Goal: Check status: Check status

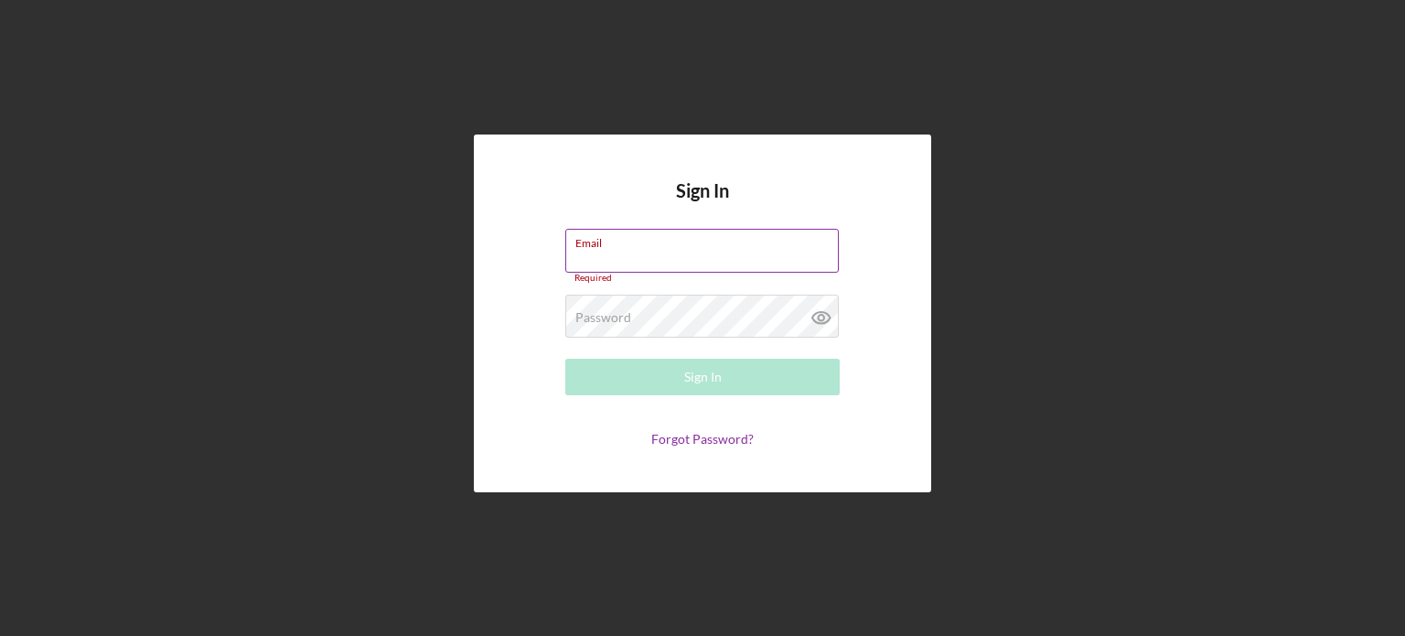
type input "[EMAIL_ADDRESS][DOMAIN_NAME]"
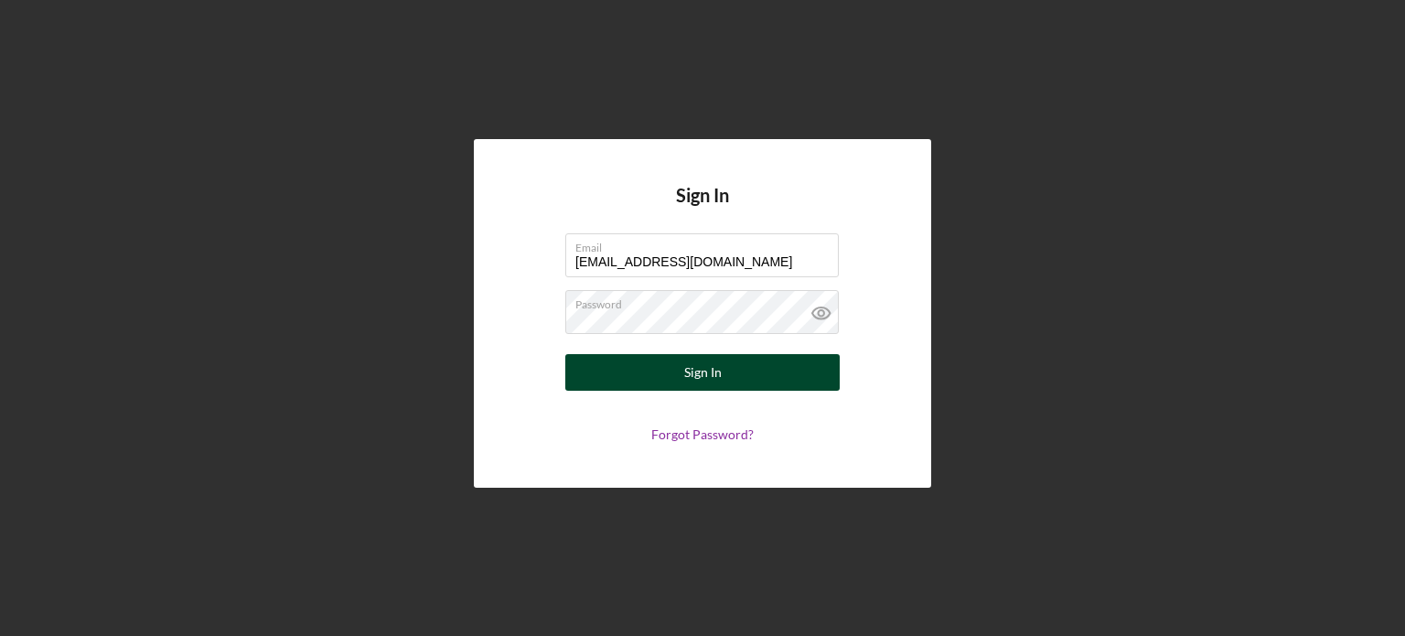
click at [713, 365] on div "Sign In" at bounding box center [703, 372] width 38 height 37
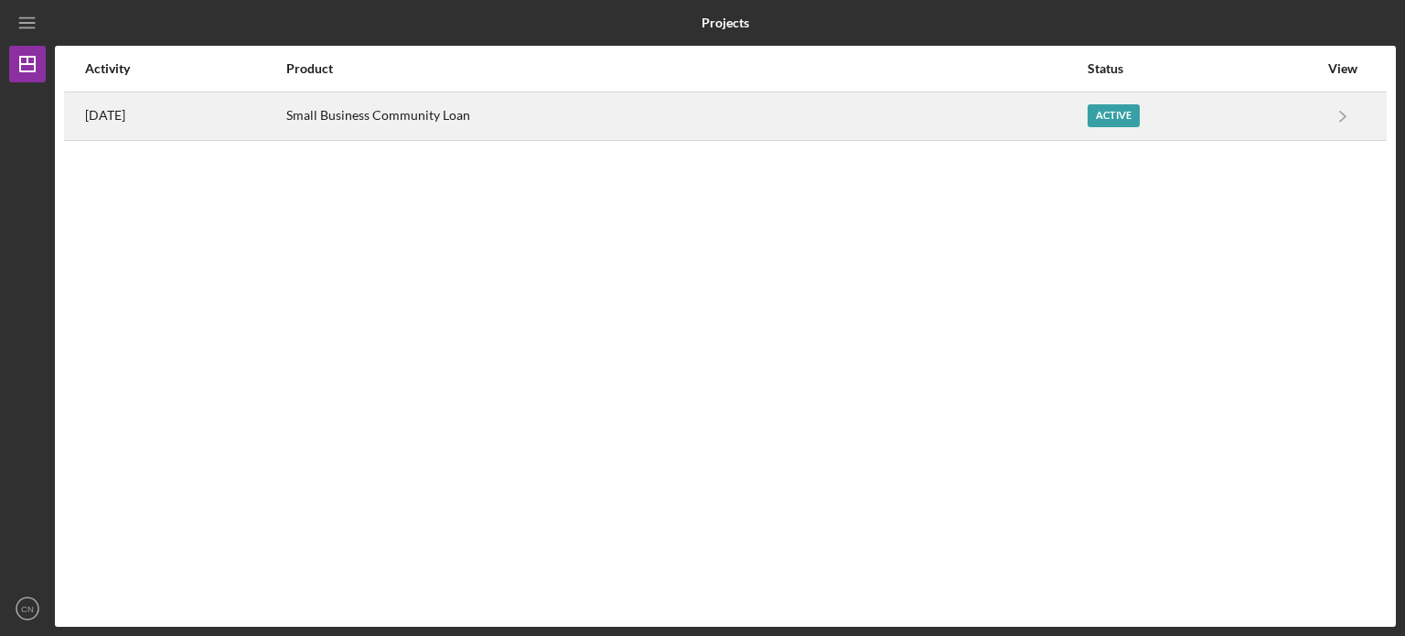
click at [638, 115] on div "Small Business Community Loan" at bounding box center [685, 116] width 799 height 46
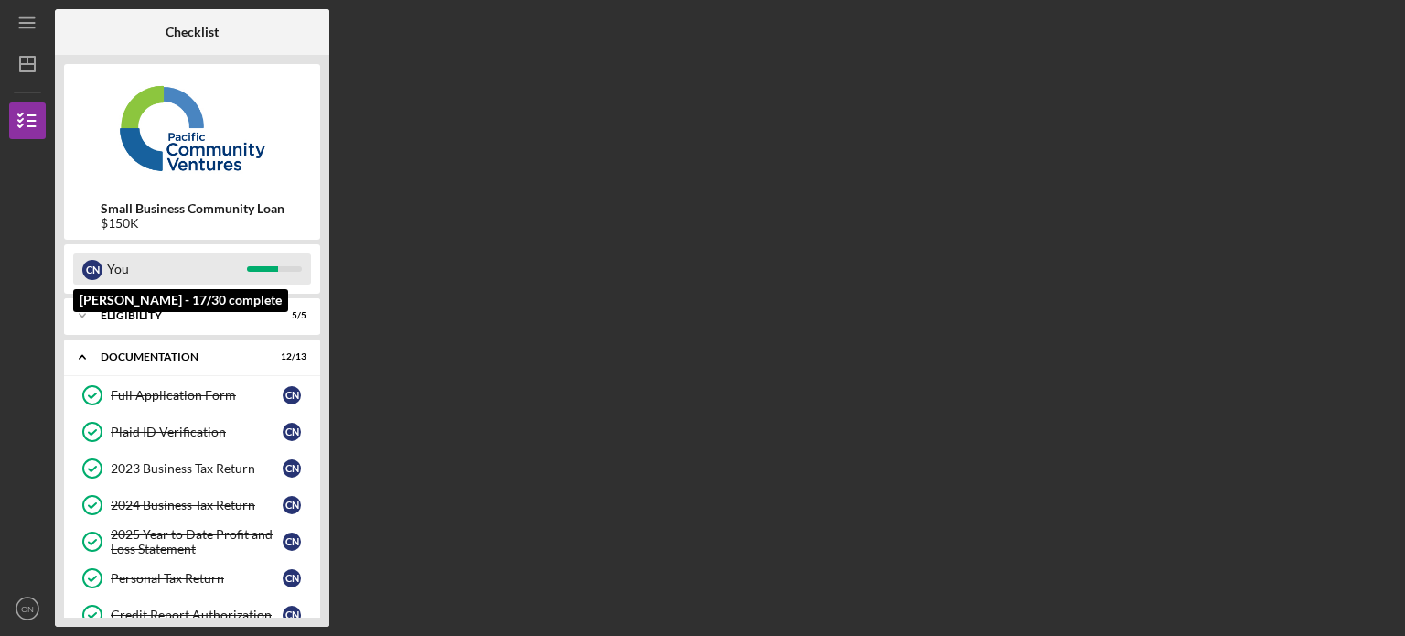
click at [223, 269] on div "You" at bounding box center [177, 268] width 140 height 31
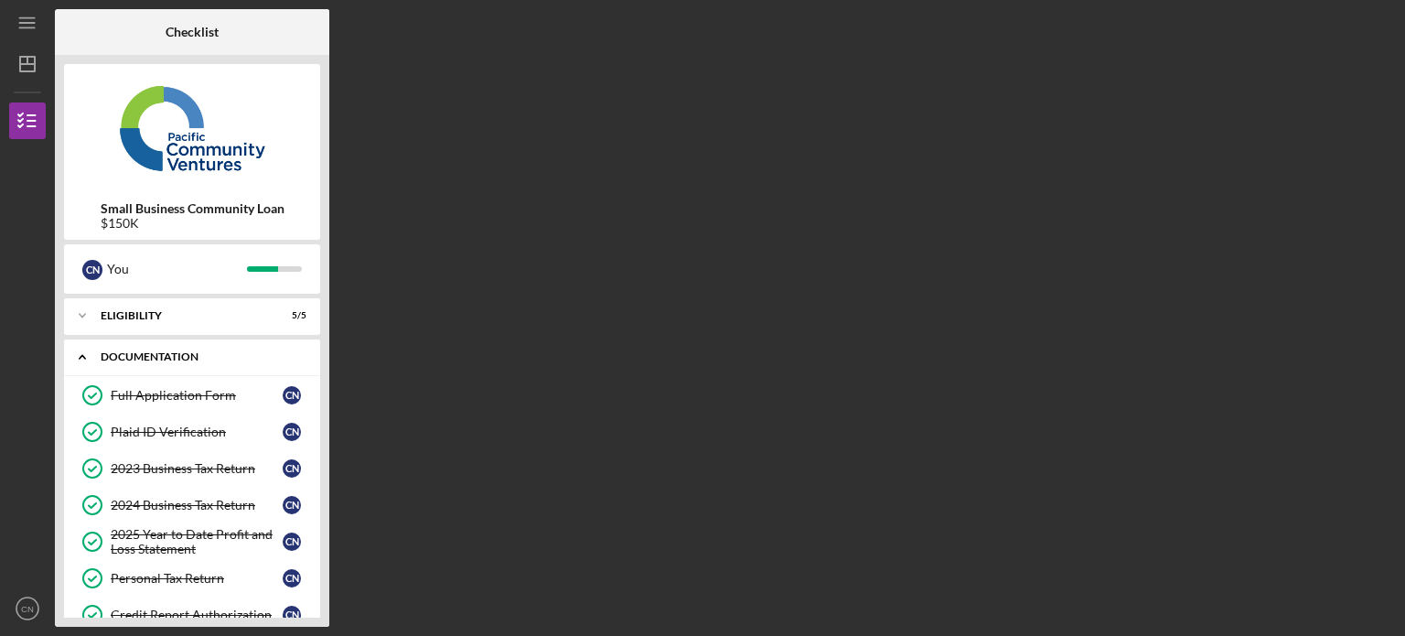
click at [165, 356] on div "Documentation" at bounding box center [199, 356] width 197 height 11
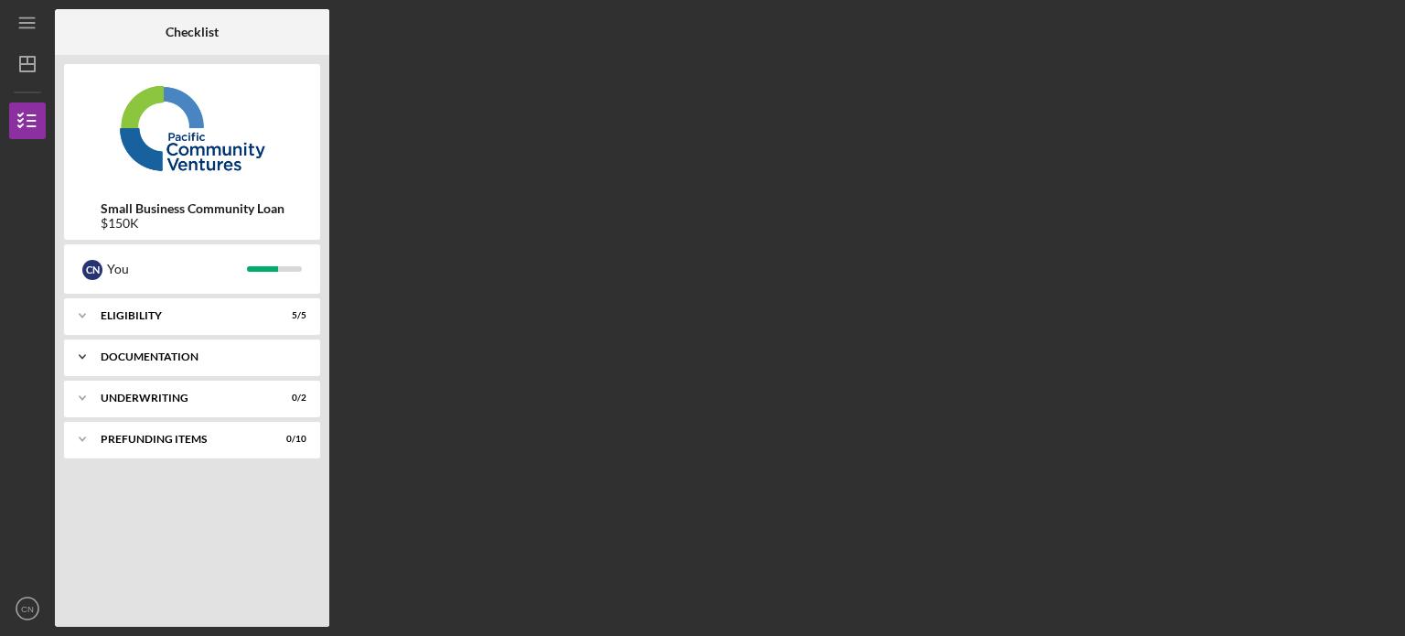
click at [165, 356] on div "Documentation" at bounding box center [199, 356] width 197 height 11
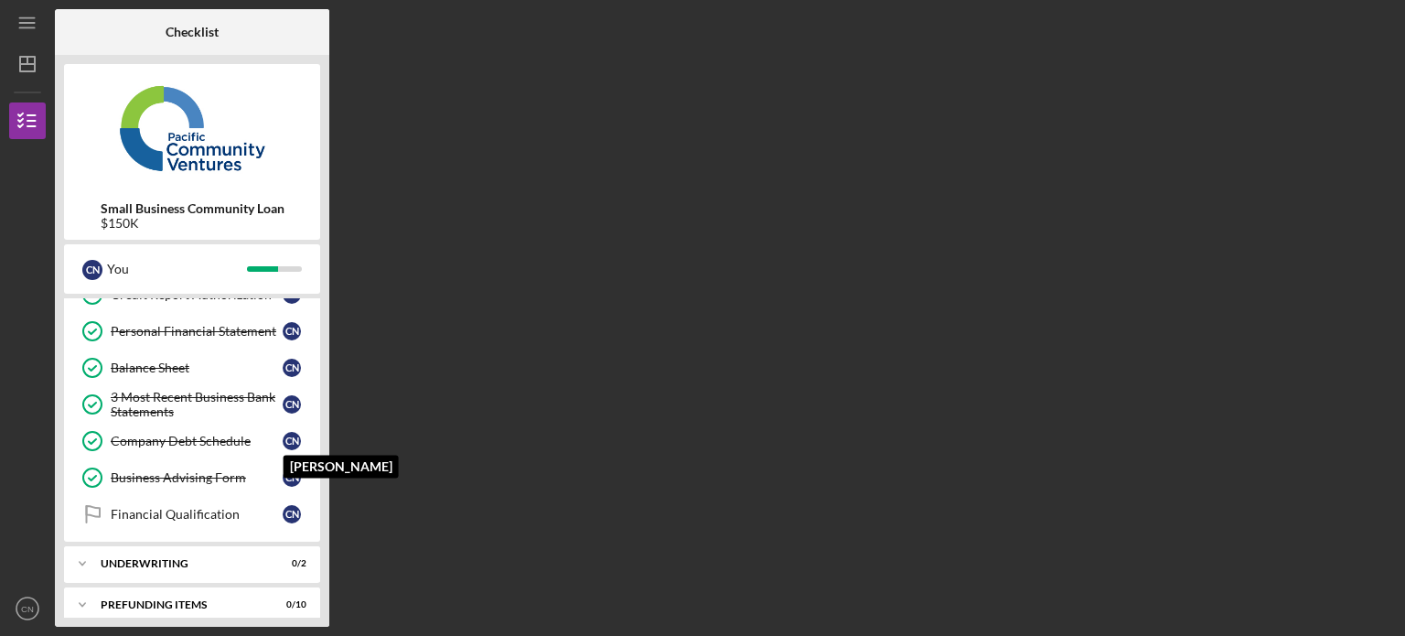
scroll to position [330, 0]
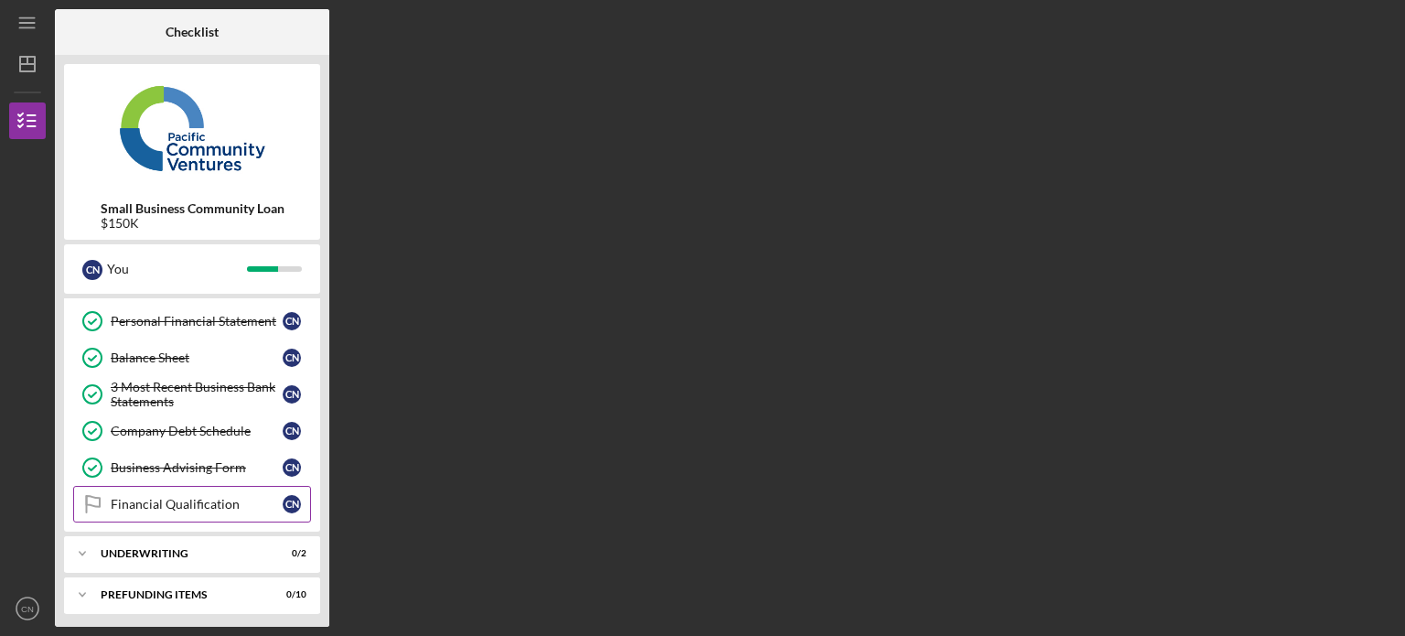
click at [169, 489] on link "Financial Qualification Financial Qualification C N" at bounding box center [192, 504] width 238 height 37
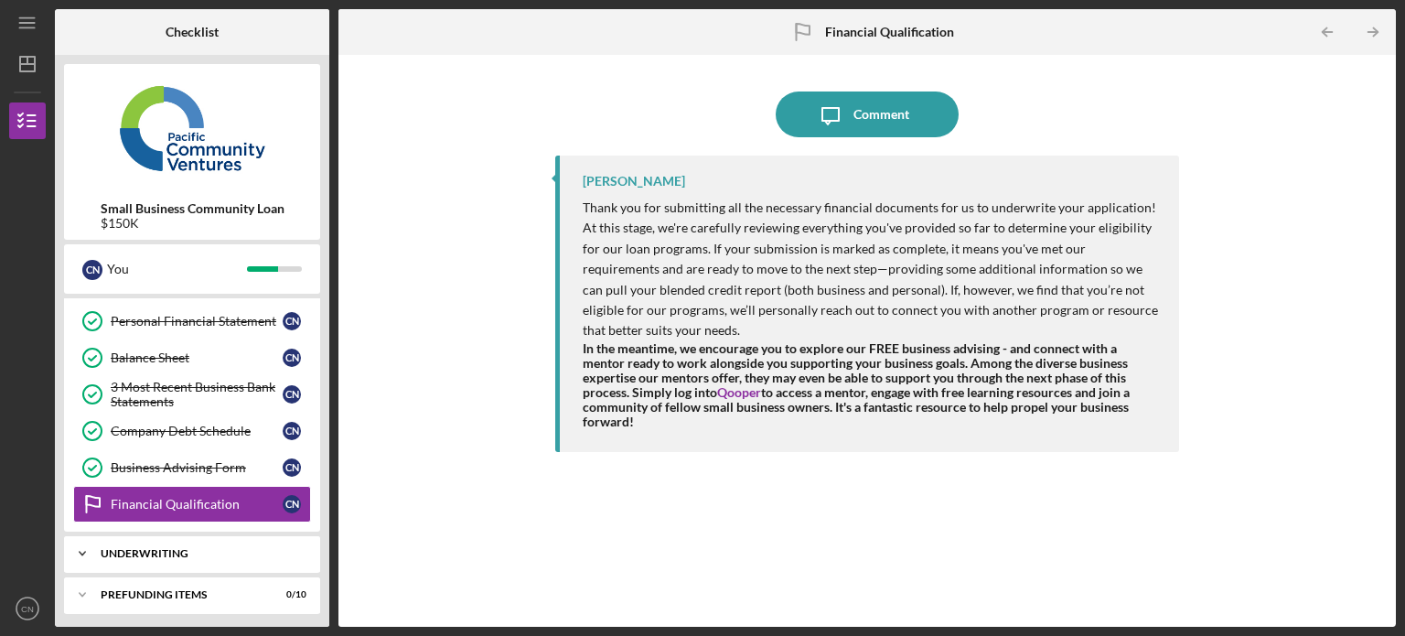
click at [111, 549] on div "Underwriting" at bounding box center [199, 553] width 197 height 11
click at [126, 577] on link "Indicative Terms Sheet Indicative Terms Sheet C N" at bounding box center [192, 592] width 238 height 37
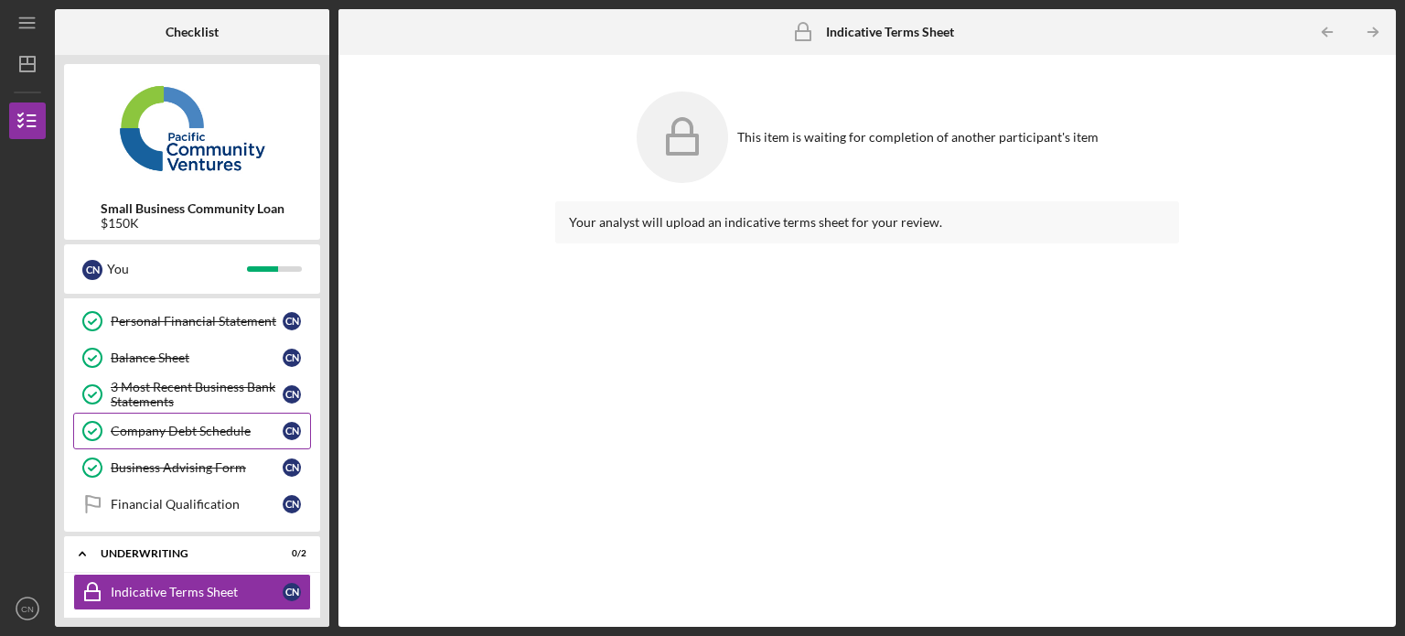
scroll to position [413, 0]
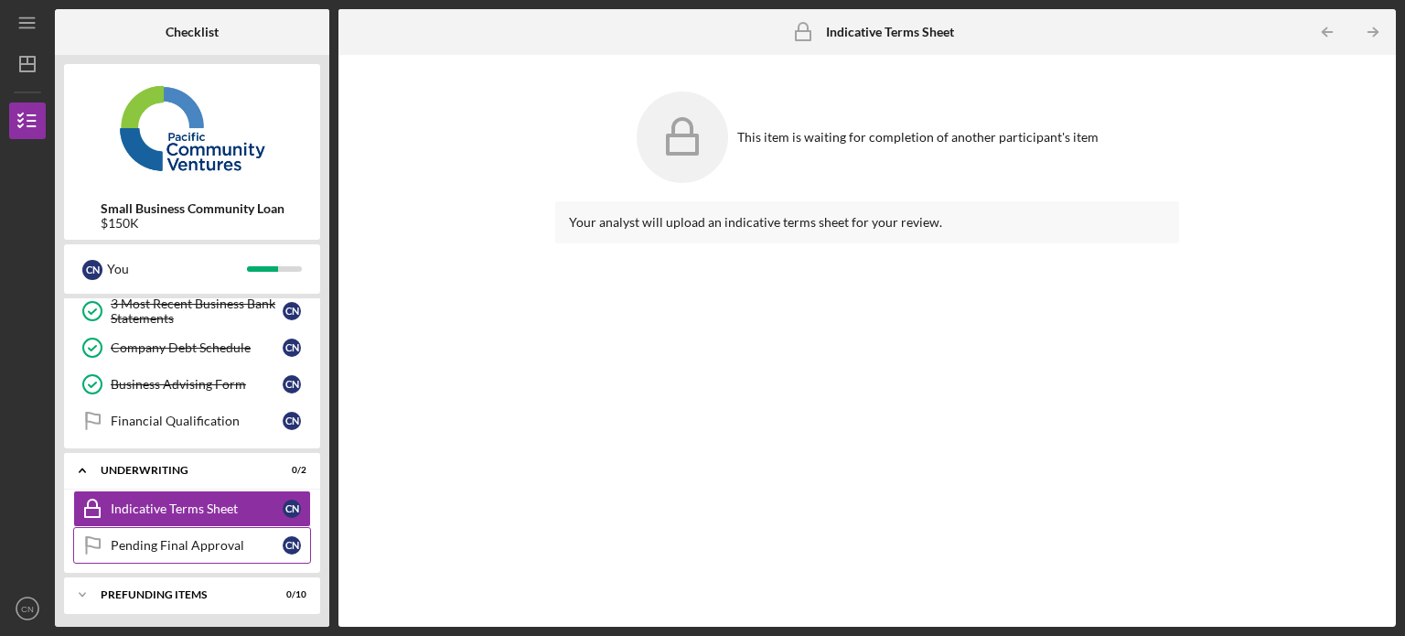
click at [149, 531] on link "Pending Final Approval Pending Final Approval C N" at bounding box center [192, 545] width 238 height 37
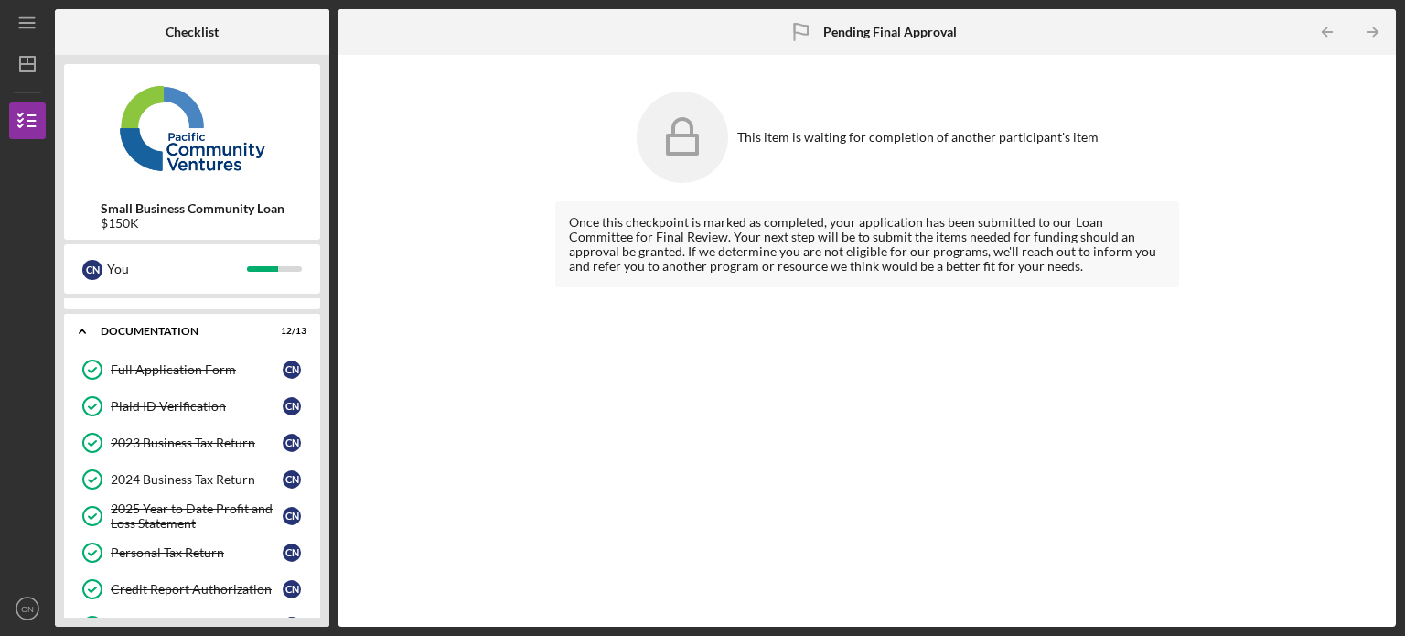
scroll to position [26, 0]
click at [208, 371] on div "Full Application Form" at bounding box center [197, 369] width 172 height 15
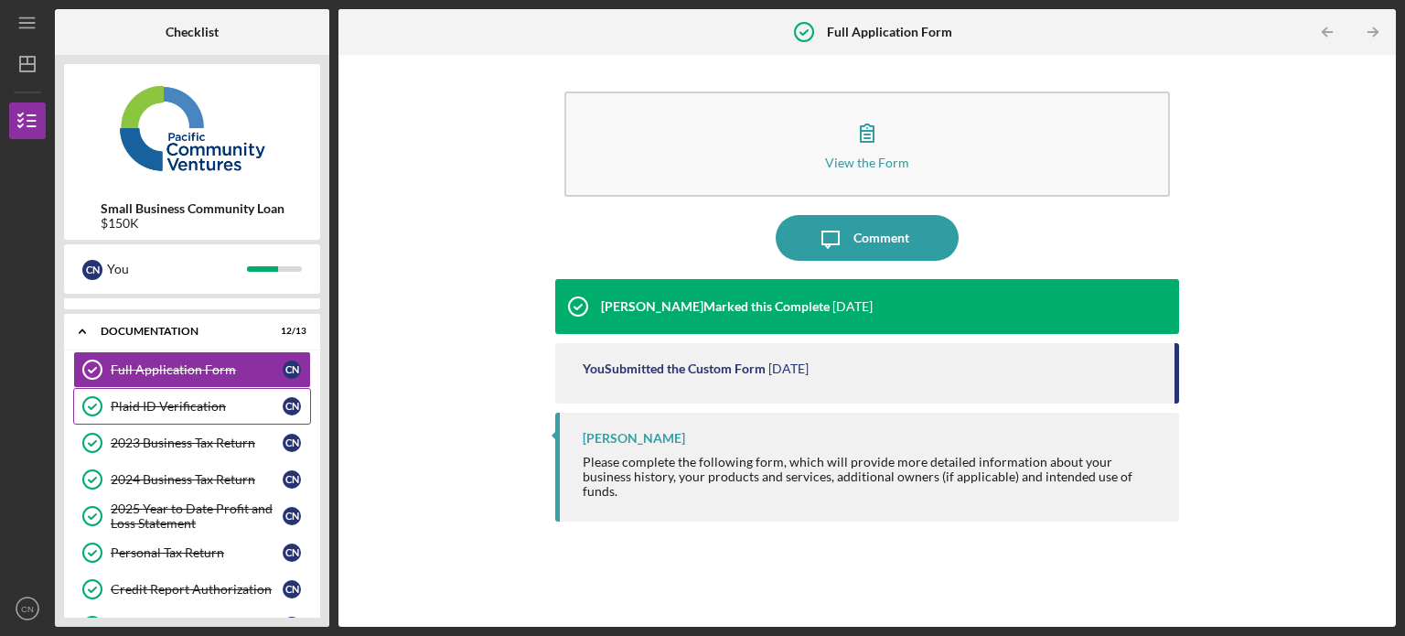
click at [201, 399] on div "Plaid ID Verification" at bounding box center [197, 406] width 172 height 15
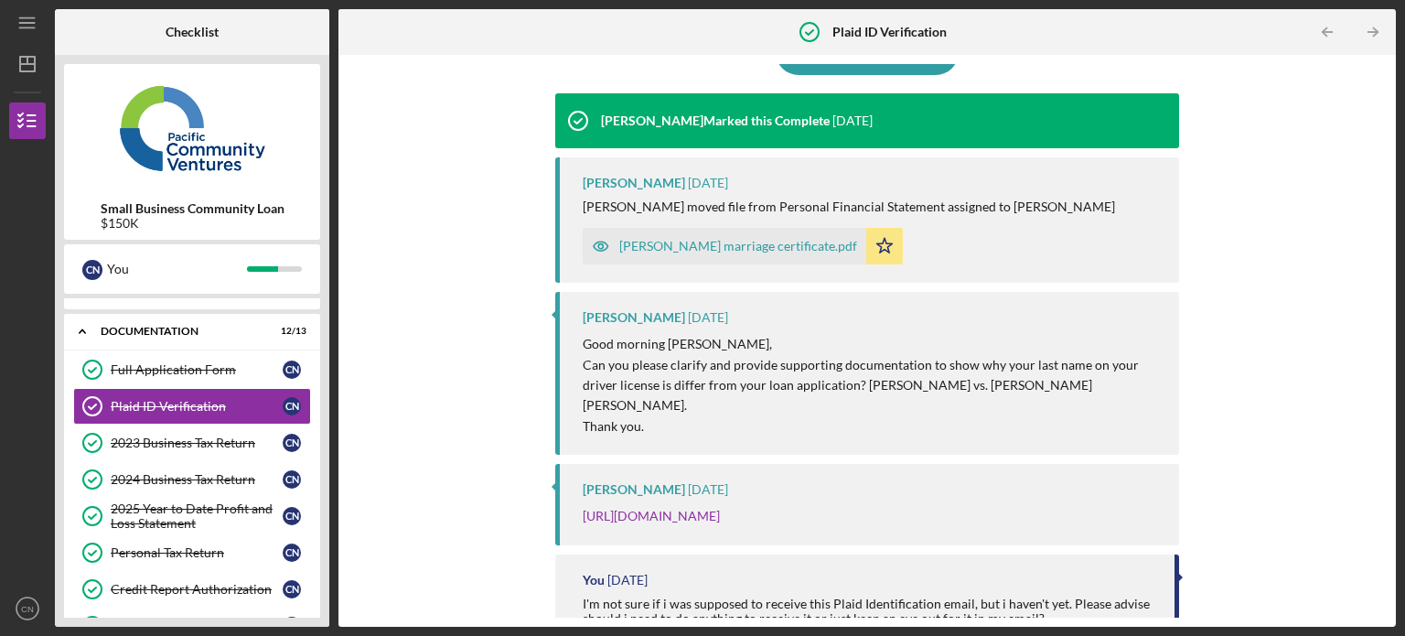
scroll to position [156, 0]
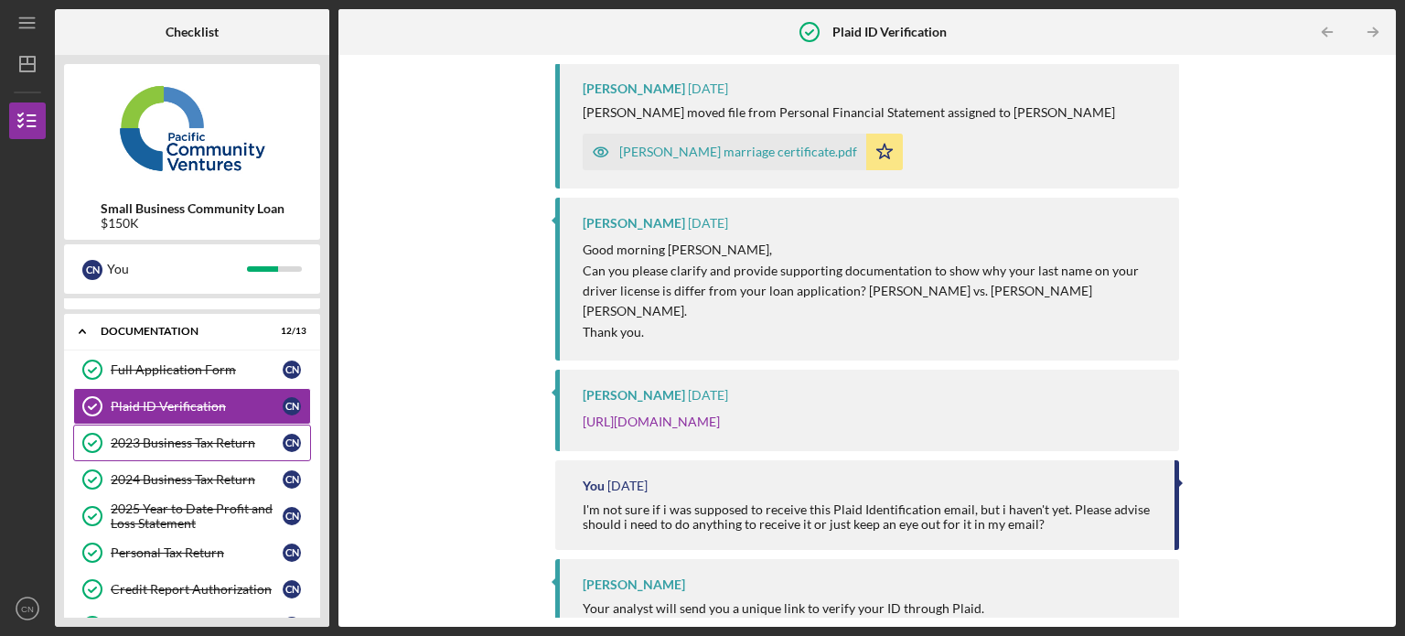
click at [211, 449] on link "2023 Business Tax Return 2023 Business Tax Return C N" at bounding box center [192, 442] width 238 height 37
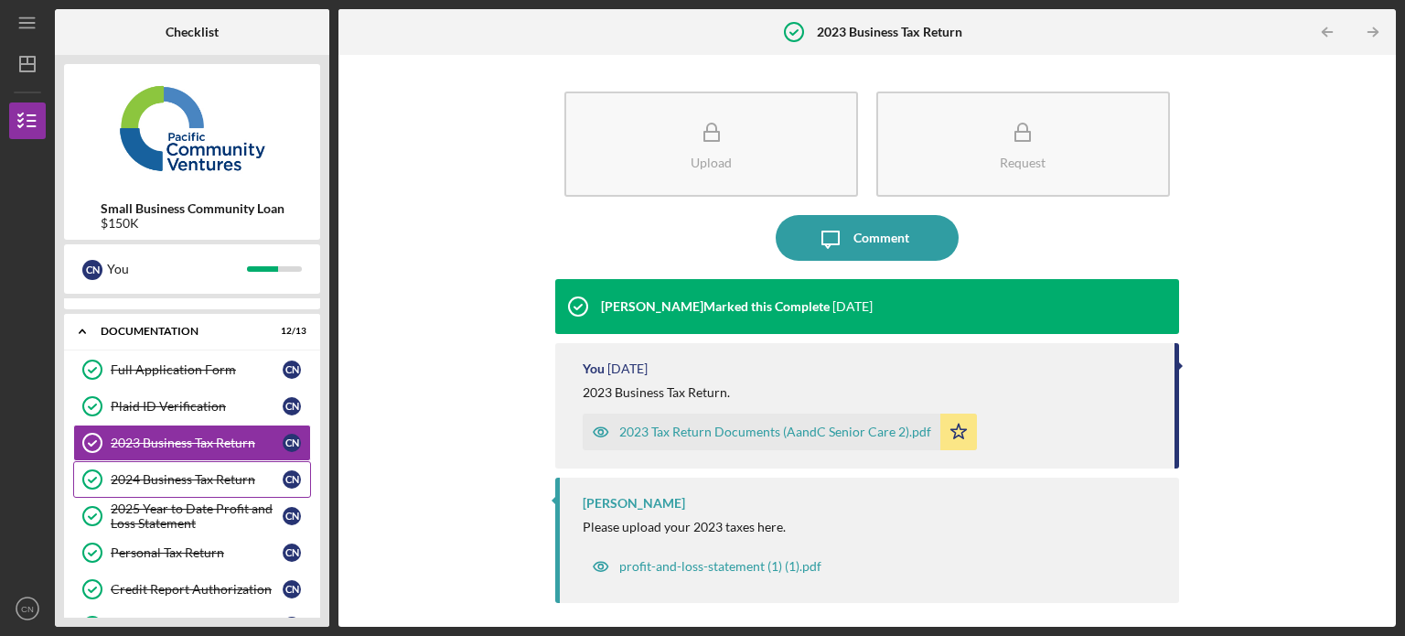
click at [196, 478] on div "2024 Business Tax Return" at bounding box center [197, 479] width 172 height 15
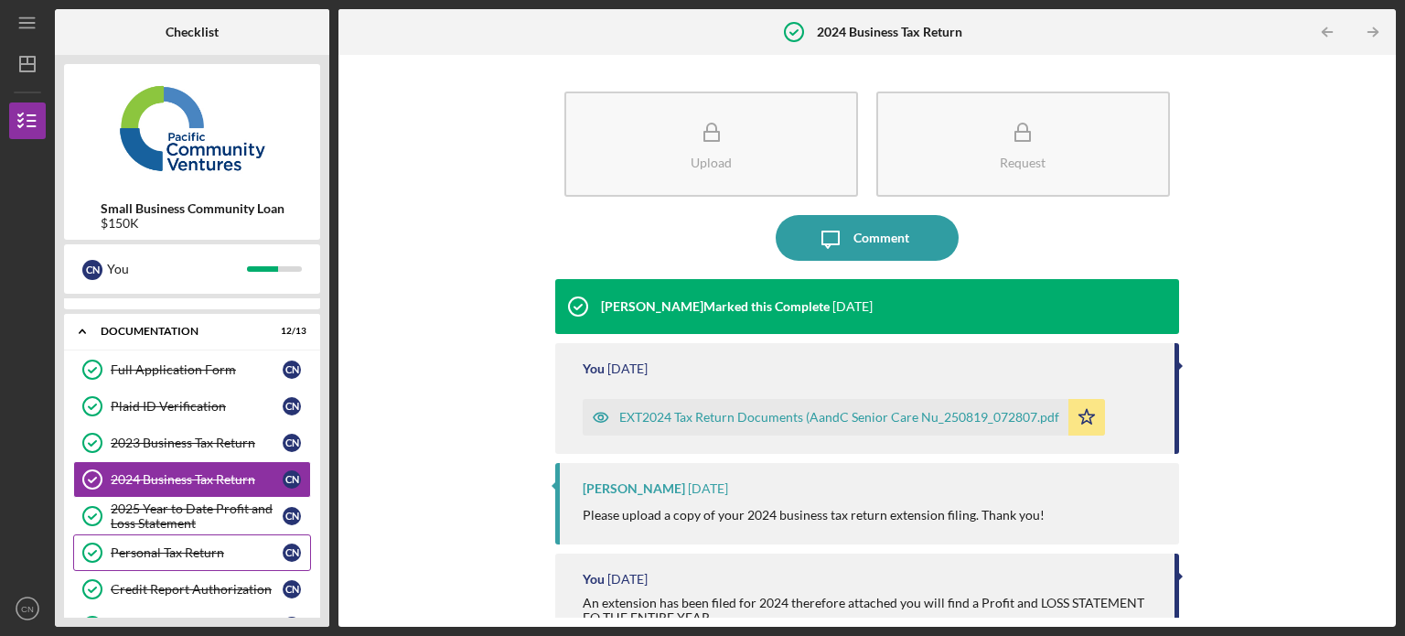
click at [161, 538] on link "Personal Tax Return Personal Tax Return C N" at bounding box center [192, 552] width 238 height 37
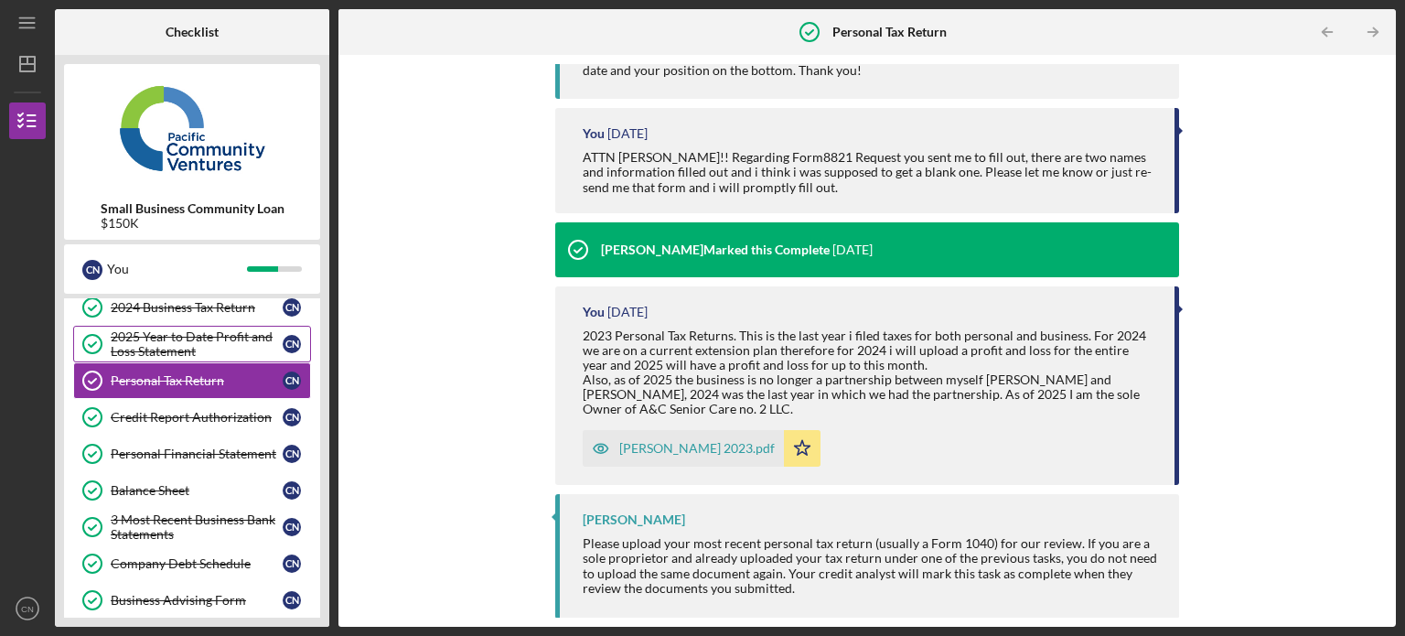
scroll to position [207, 0]
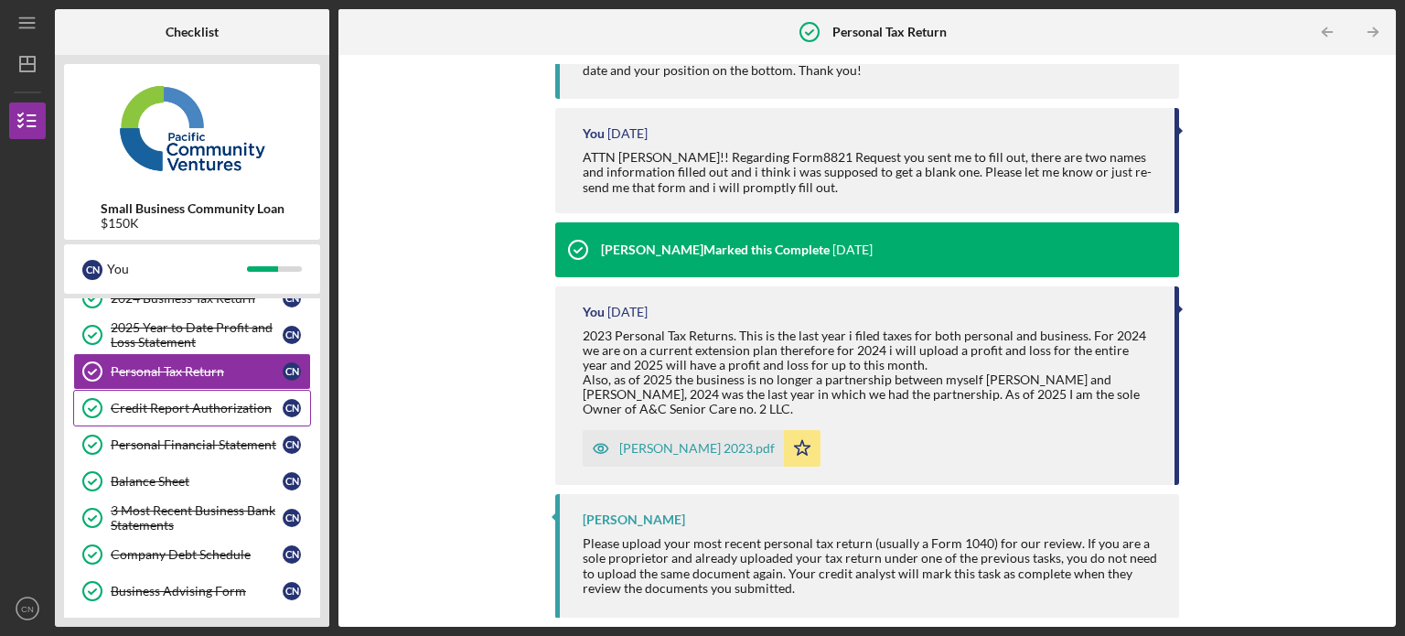
click at [201, 403] on div "Credit Report Authorization" at bounding box center [197, 408] width 172 height 15
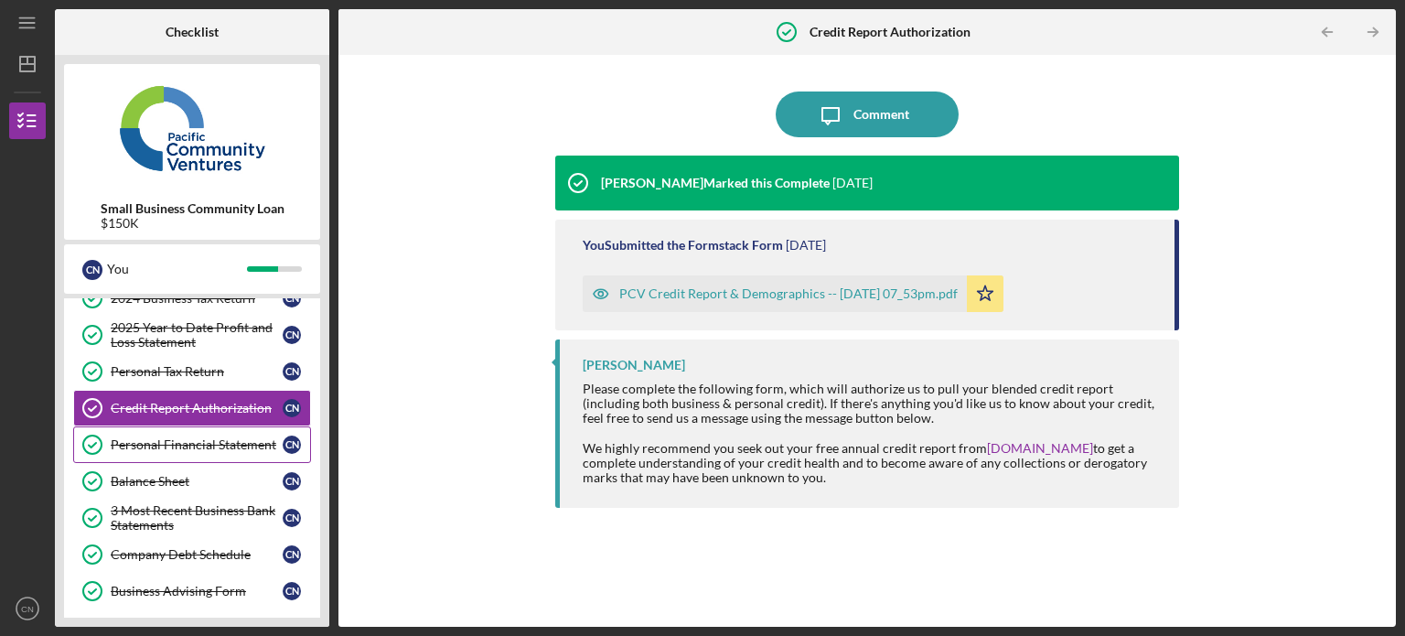
click at [132, 443] on div "Personal Financial Statement" at bounding box center [197, 444] width 172 height 15
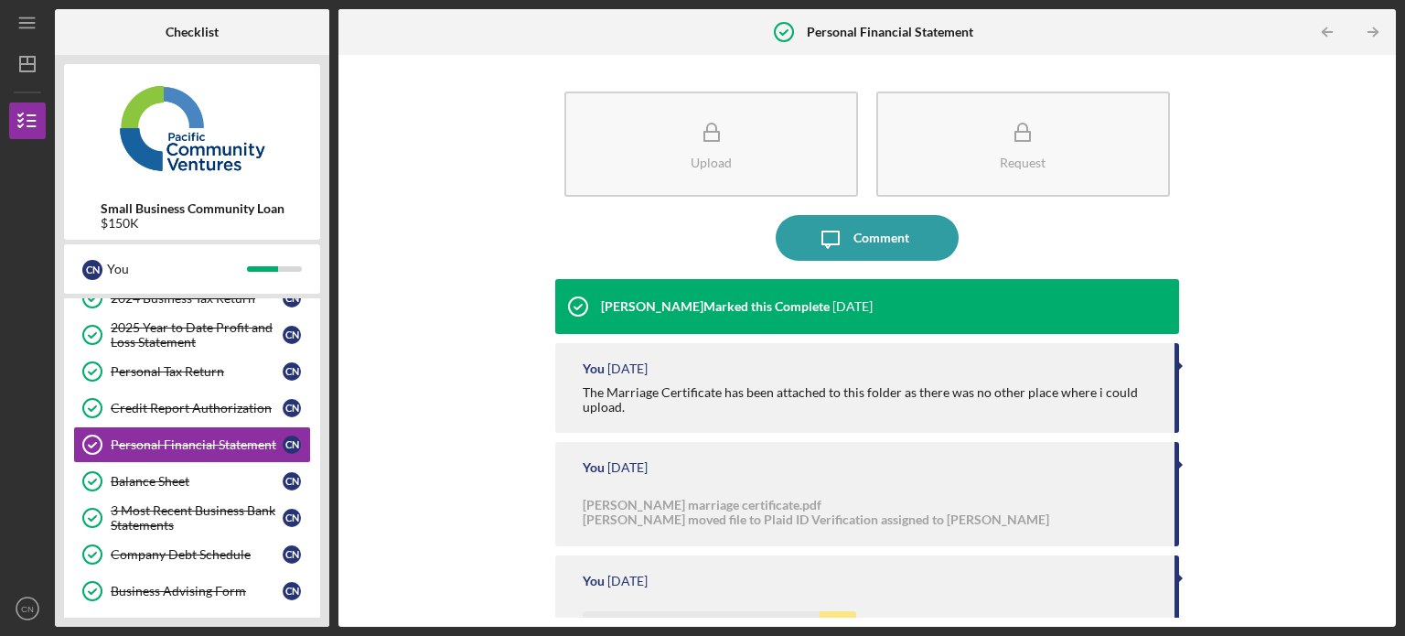
scroll to position [197, 0]
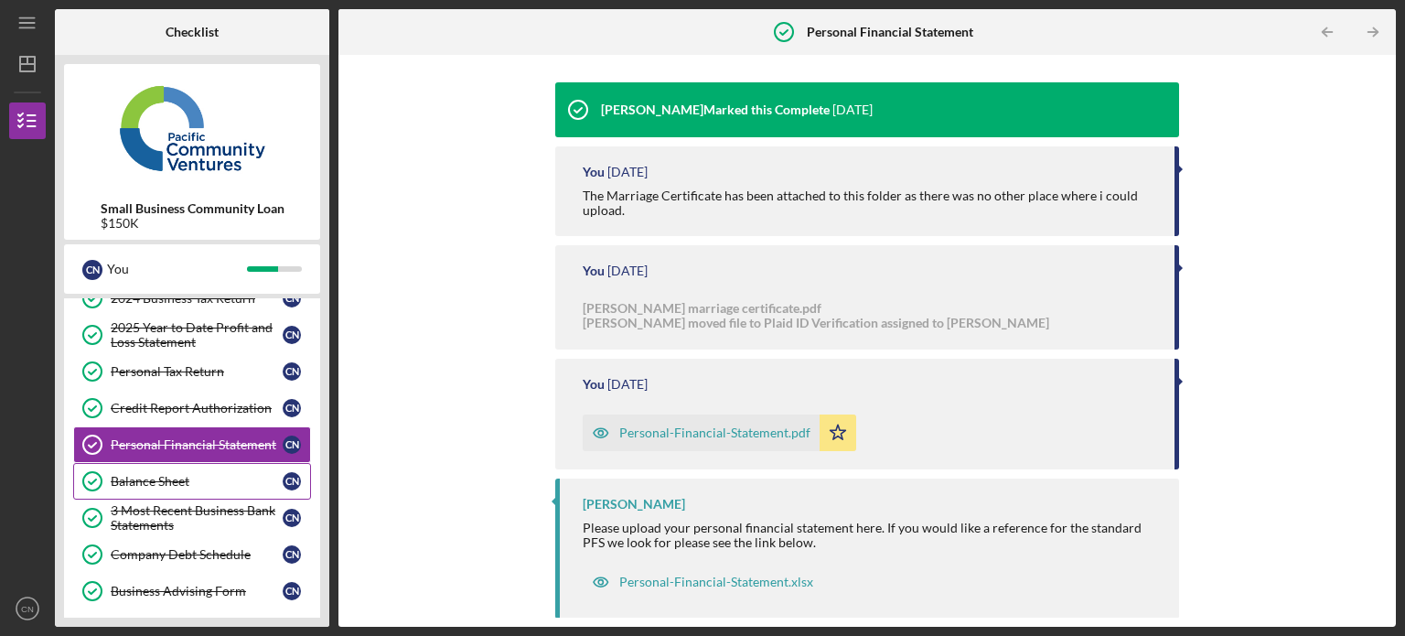
click at [233, 477] on div "Balance Sheet" at bounding box center [197, 481] width 172 height 15
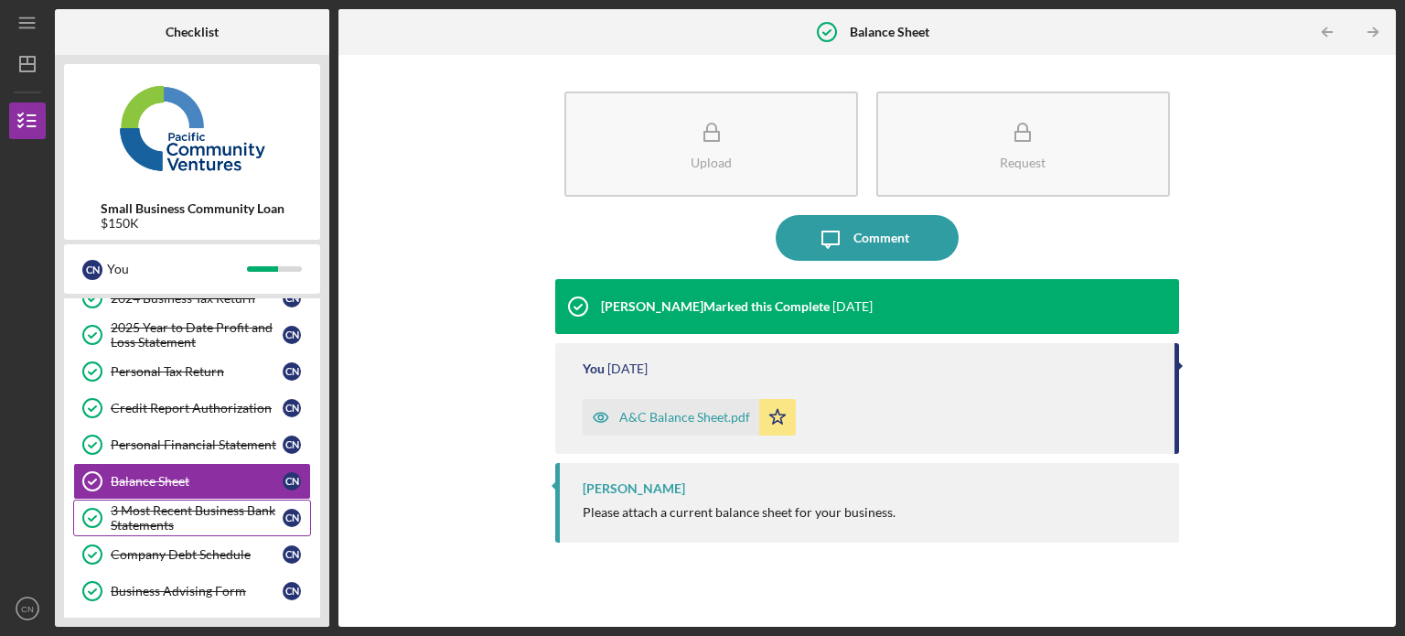
click at [216, 503] on div "3 Most Recent Business Bank Statements" at bounding box center [197, 517] width 172 height 29
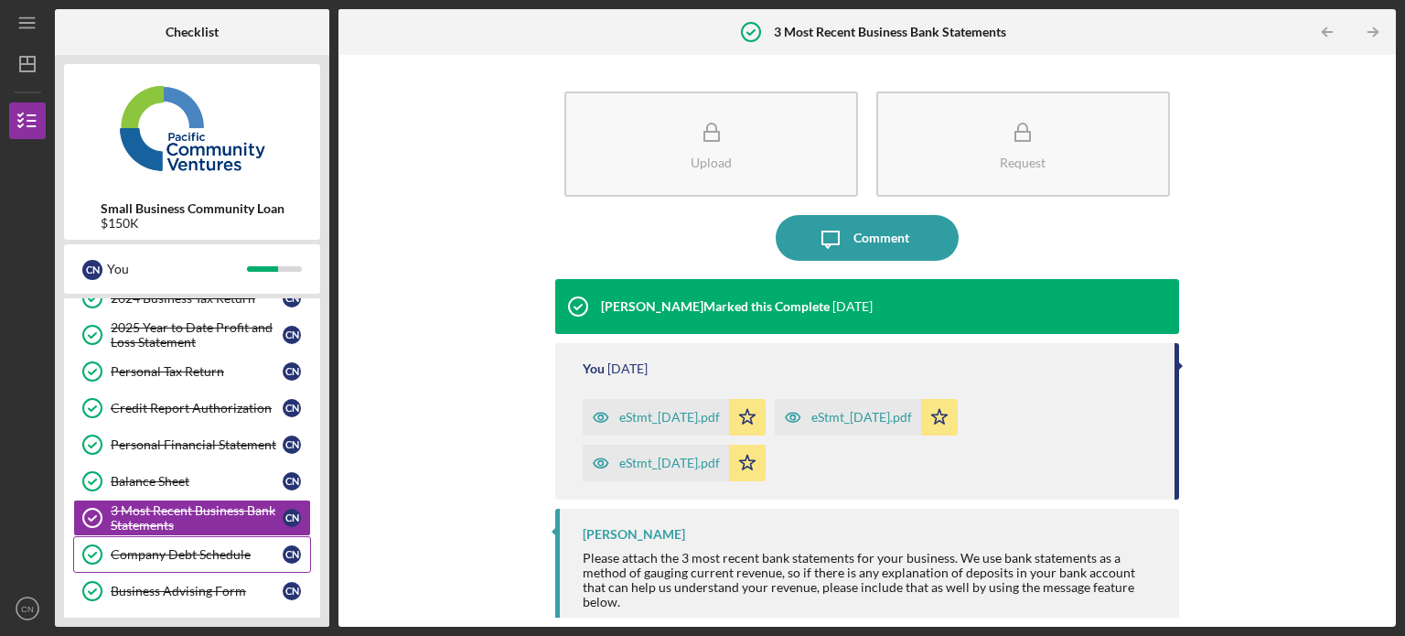
click at [194, 550] on div "Company Debt Schedule" at bounding box center [197, 554] width 172 height 15
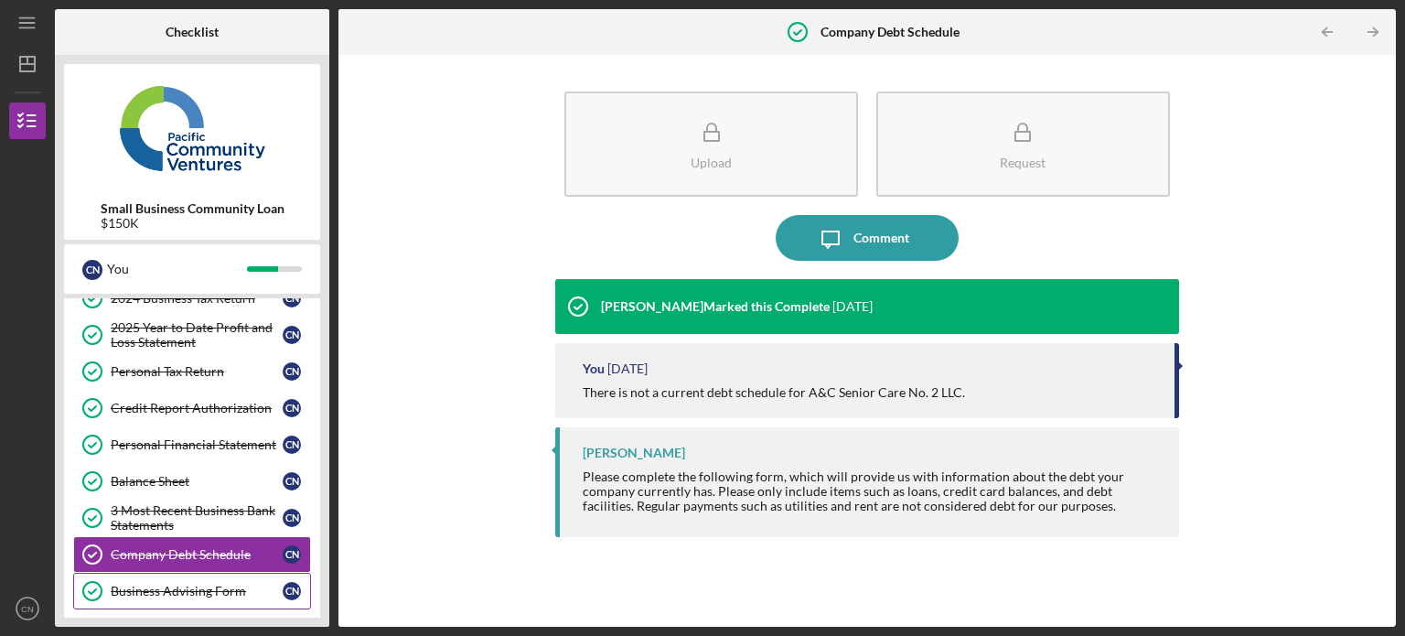
click at [144, 584] on div "Business Advising Form" at bounding box center [197, 591] width 172 height 15
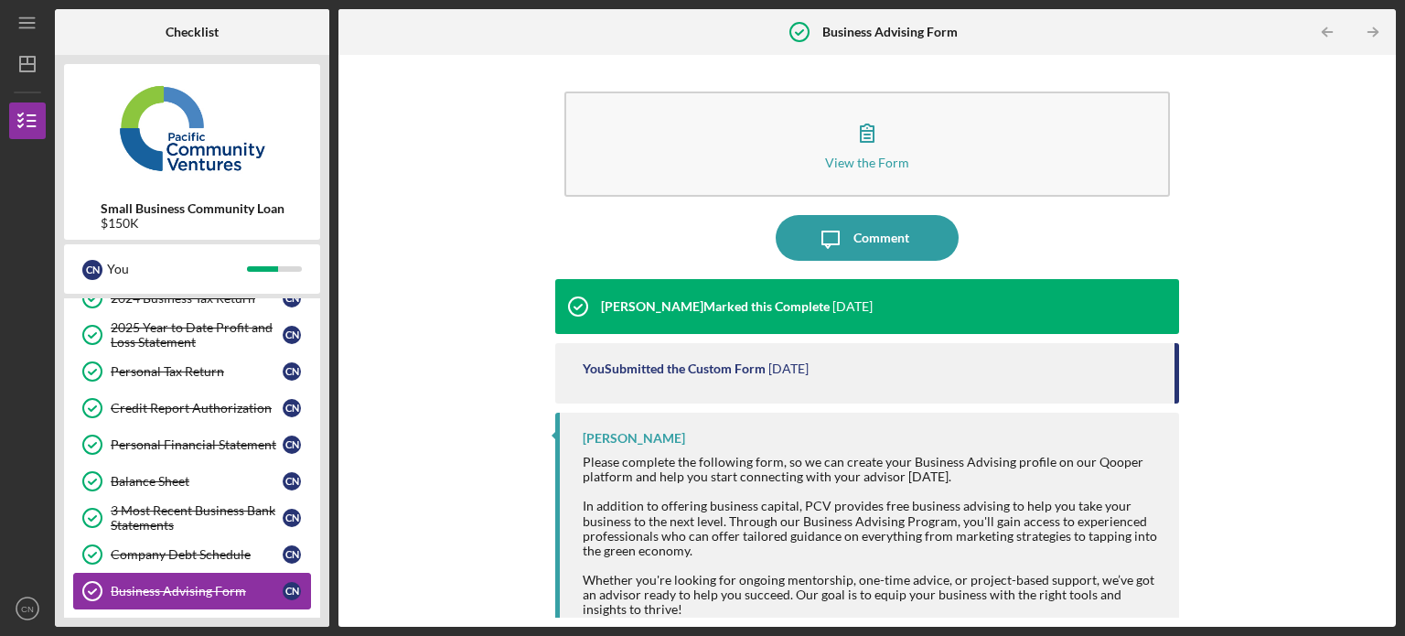
scroll to position [413, 0]
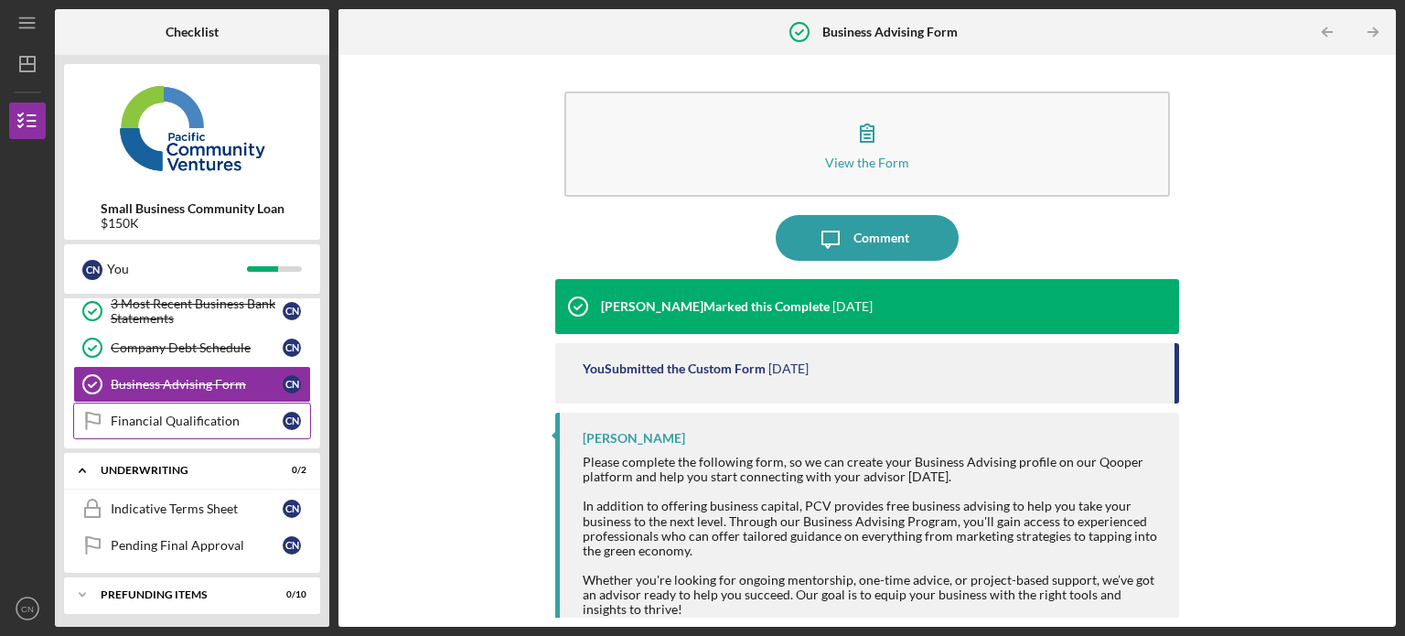
click at [191, 431] on link "Financial Qualification Financial Qualification C N" at bounding box center [192, 420] width 238 height 37
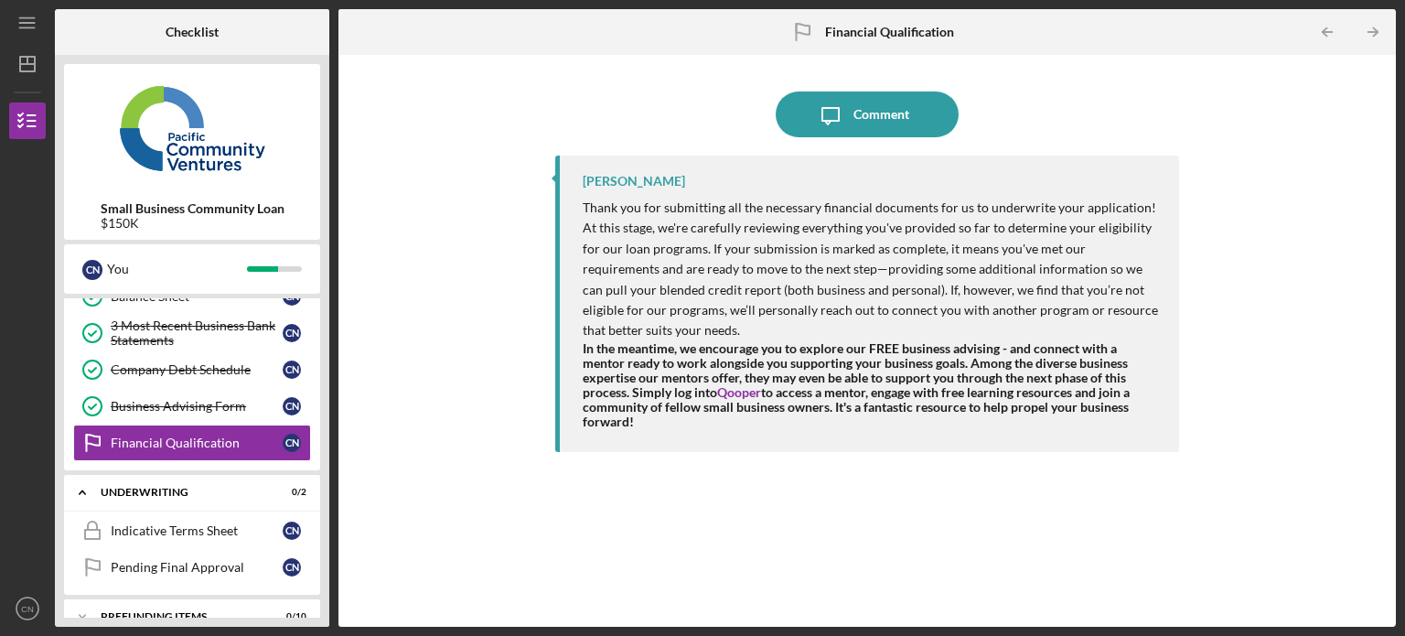
scroll to position [413, 0]
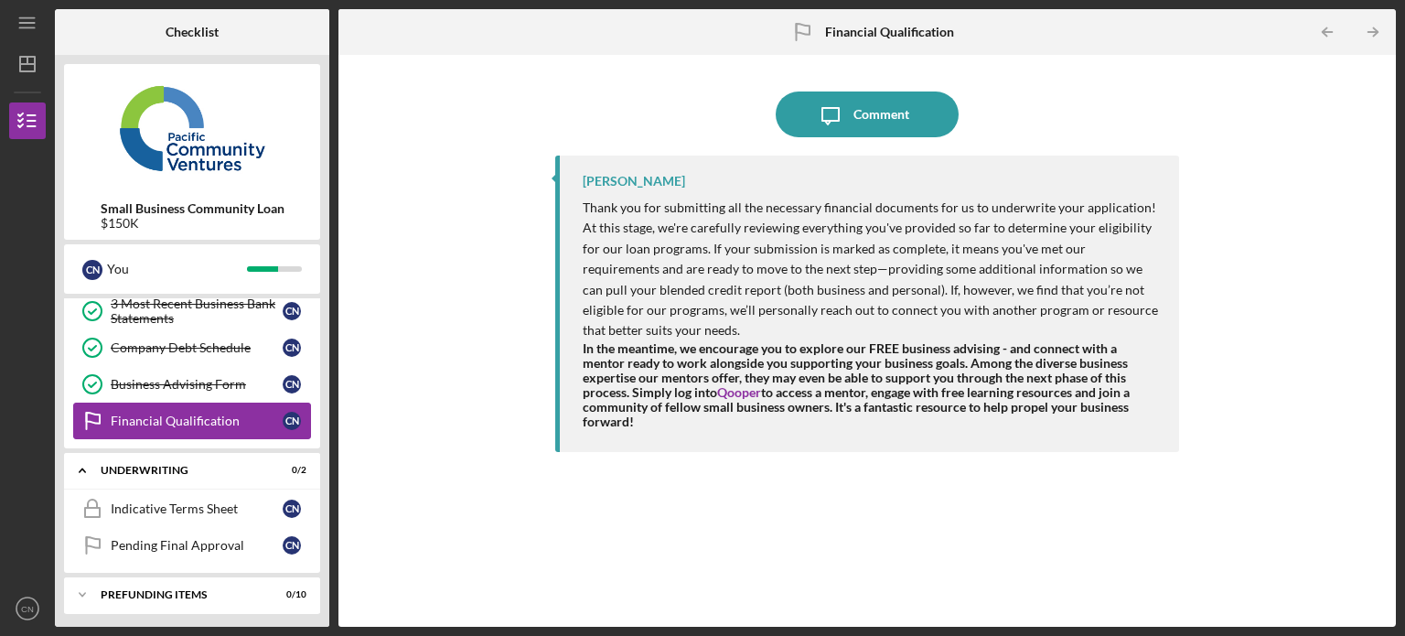
click at [183, 417] on div "Financial Qualification" at bounding box center [197, 420] width 172 height 15
click at [196, 386] on div "Business Advising Form" at bounding box center [197, 384] width 172 height 15
